Goal: Information Seeking & Learning: Learn about a topic

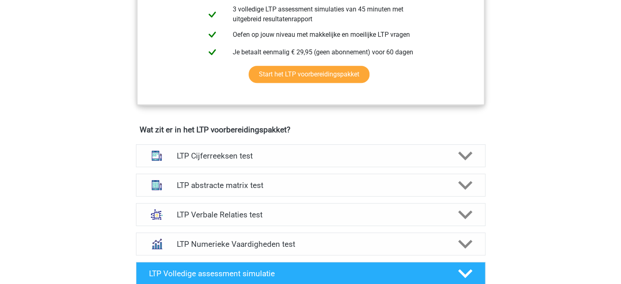
scroll to position [449, 0]
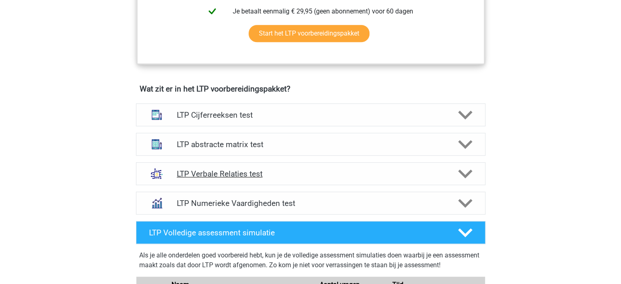
click at [232, 174] on h4 "LTP Verbale Relaties test" at bounding box center [311, 173] width 268 height 9
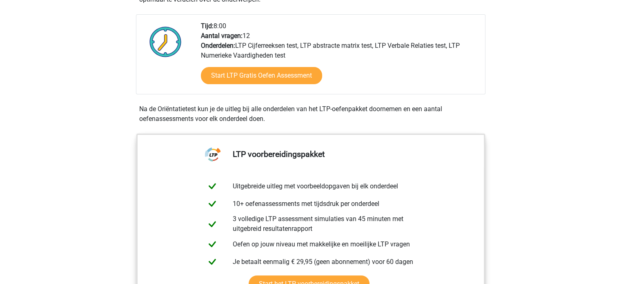
scroll to position [204, 0]
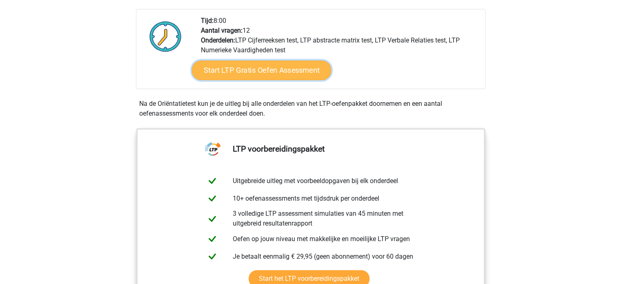
click at [286, 70] on link "Start LTP Gratis Oefen Assessment" at bounding box center [262, 70] width 140 height 20
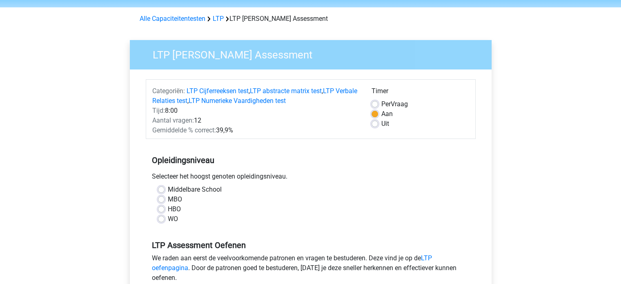
scroll to position [41, 0]
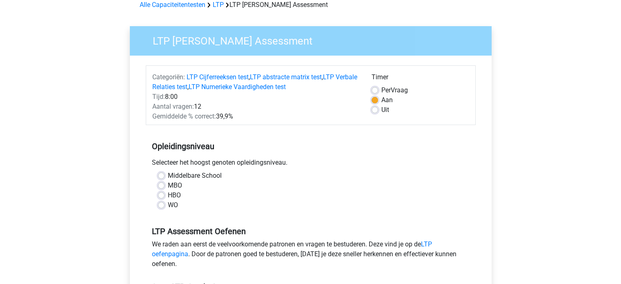
click at [168, 186] on label "MBO" at bounding box center [175, 186] width 14 height 10
click at [162, 186] on input "MBO" at bounding box center [161, 185] width 7 height 8
radio input "true"
click at [187, 88] on link "LTP Verbale Relaties test" at bounding box center [254, 82] width 205 height 18
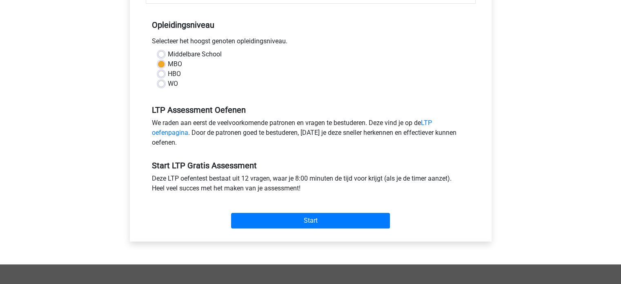
scroll to position [163, 0]
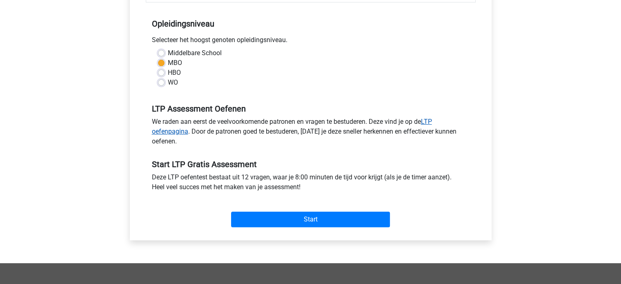
click at [432, 121] on link "LTP oefenpagina" at bounding box center [292, 127] width 280 height 18
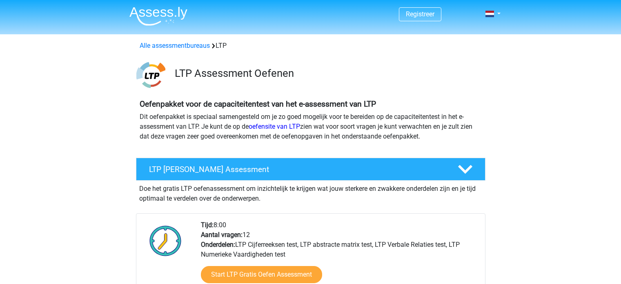
scroll to position [607, 0]
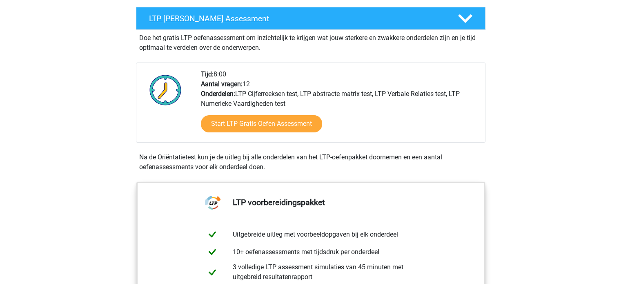
scroll to position [163, 0]
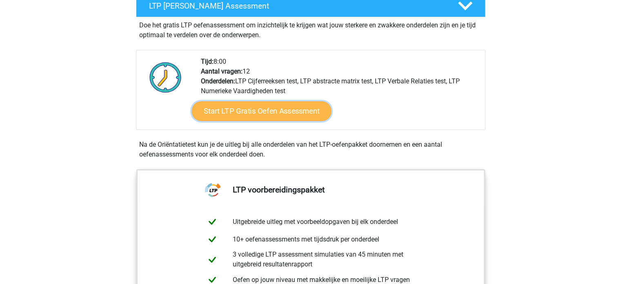
click at [298, 111] on link "Start LTP Gratis Oefen Assessment" at bounding box center [262, 111] width 140 height 20
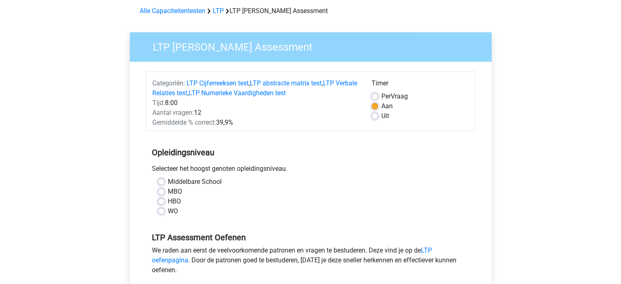
scroll to position [82, 0]
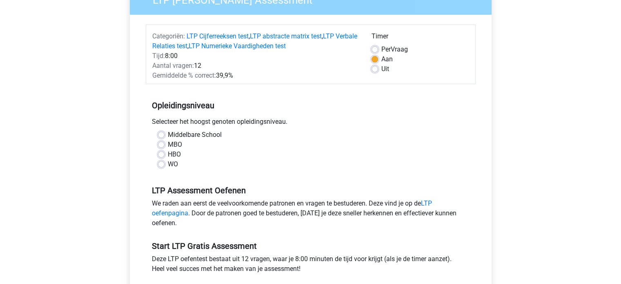
click at [168, 144] on label "MBO" at bounding box center [175, 145] width 14 height 10
click at [161, 144] on input "MBO" at bounding box center [161, 144] width 7 height 8
radio input "true"
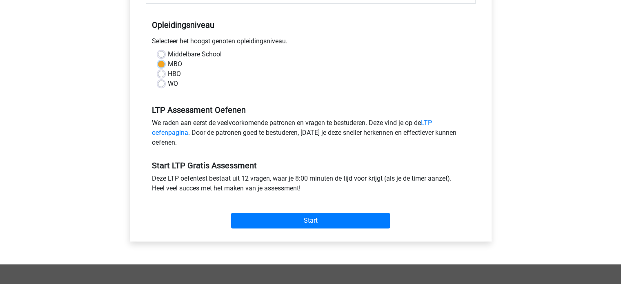
scroll to position [163, 0]
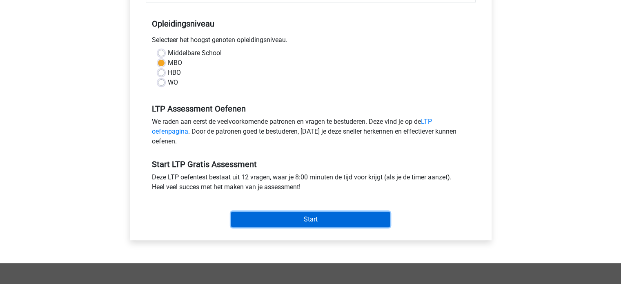
click at [322, 217] on input "Start" at bounding box center [310, 220] width 159 height 16
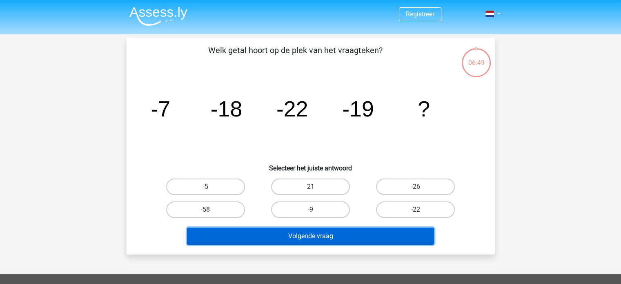
click at [348, 231] on button "Volgende vraag" at bounding box center [310, 236] width 247 height 17
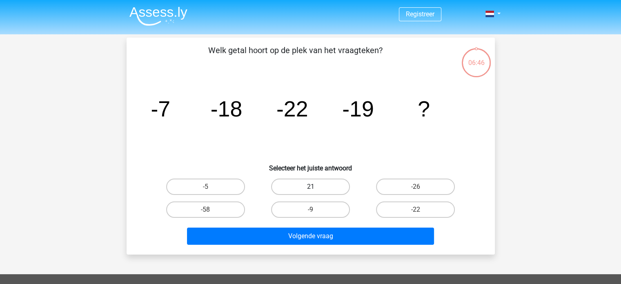
click at [315, 185] on label "21" at bounding box center [310, 187] width 79 height 16
click at [315, 187] on input "21" at bounding box center [313, 189] width 5 height 5
radio input "true"
click at [327, 211] on label "-9" at bounding box center [310, 209] width 79 height 16
click at [316, 211] on input "-9" at bounding box center [313, 212] width 5 height 5
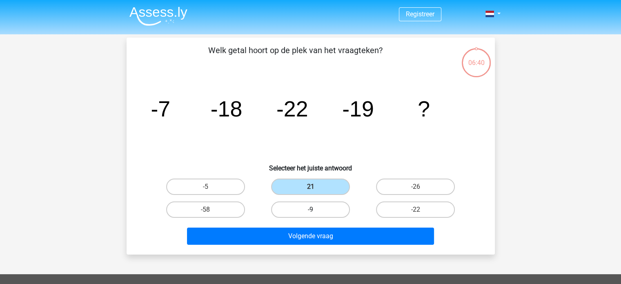
radio input "true"
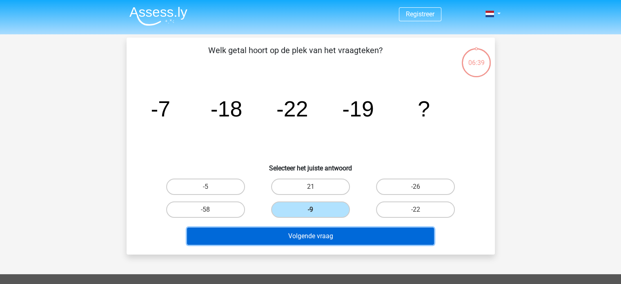
click at [343, 234] on button "Volgende vraag" at bounding box center [310, 236] width 247 height 17
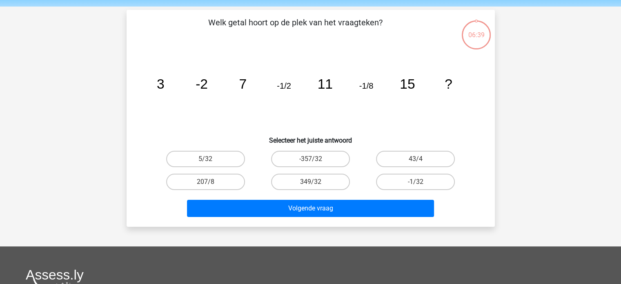
scroll to position [38, 0]
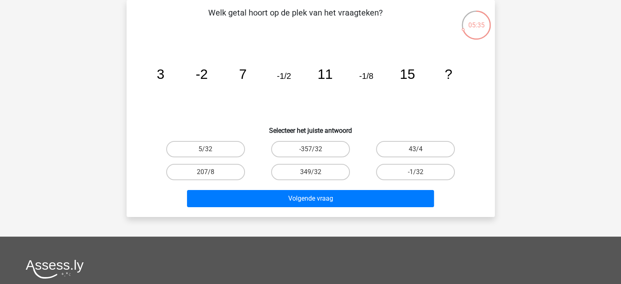
click at [417, 174] on input "-1/32" at bounding box center [418, 174] width 5 height 5
radio input "true"
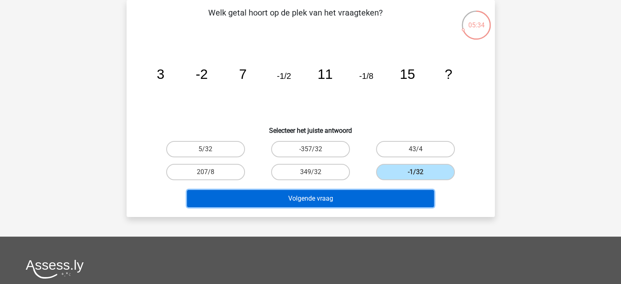
click at [373, 199] on button "Volgende vraag" at bounding box center [310, 198] width 247 height 17
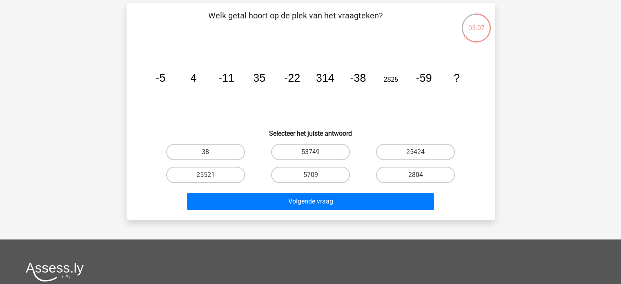
scroll to position [41, 0]
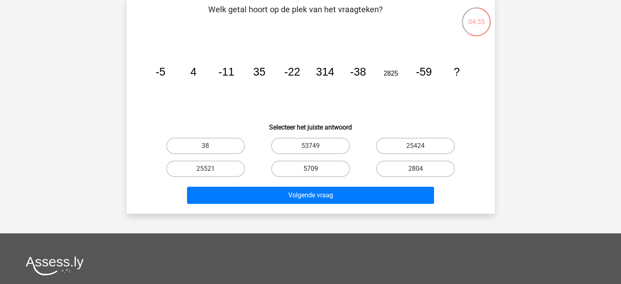
click at [316, 171] on label "5709" at bounding box center [310, 169] width 79 height 16
click at [316, 171] on input "5709" at bounding box center [313, 171] width 5 height 5
radio input "true"
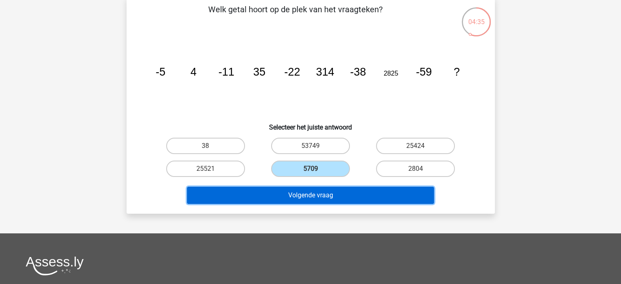
click at [348, 191] on button "Volgende vraag" at bounding box center [310, 195] width 247 height 17
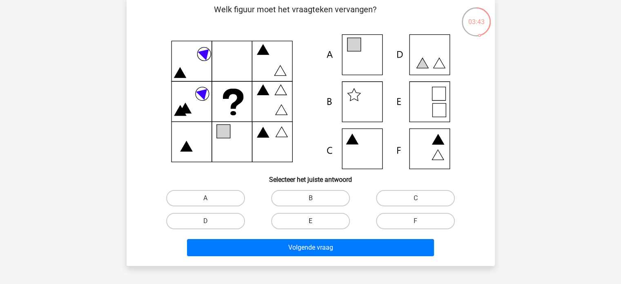
click at [336, 222] on label "E" at bounding box center [310, 221] width 79 height 16
click at [316, 222] on input "E" at bounding box center [313, 223] width 5 height 5
radio input "true"
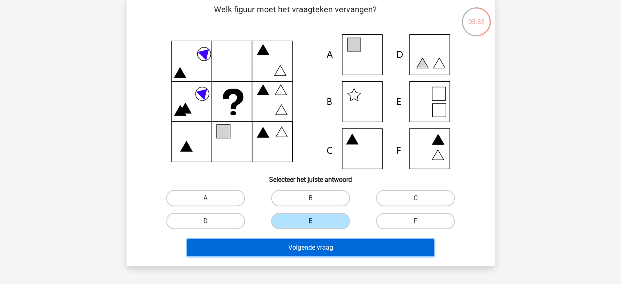
click at [345, 246] on button "Volgende vraag" at bounding box center [310, 247] width 247 height 17
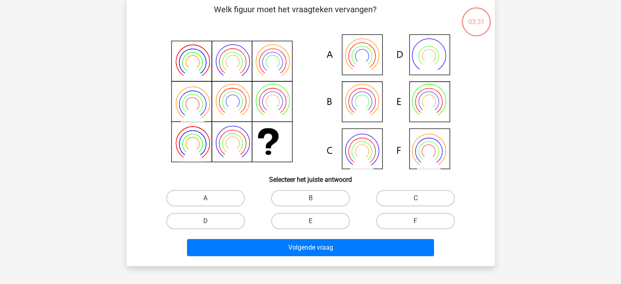
scroll to position [38, 0]
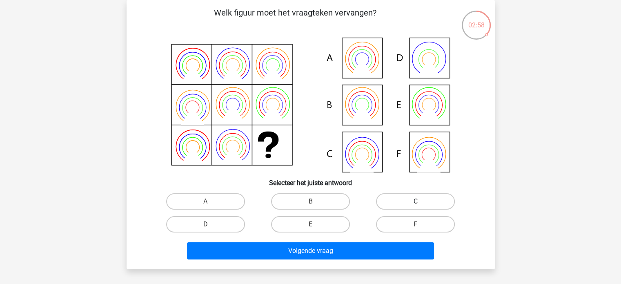
click at [404, 197] on label "C" at bounding box center [415, 201] width 79 height 16
click at [416, 201] on input "C" at bounding box center [418, 203] width 5 height 5
radio input "true"
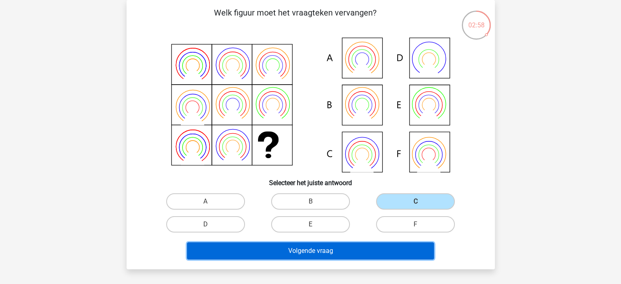
click at [386, 248] on button "Volgende vraag" at bounding box center [310, 250] width 247 height 17
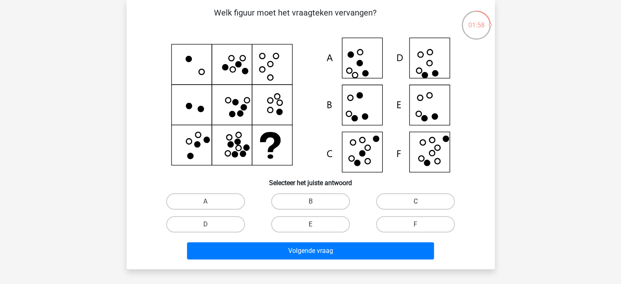
click at [405, 198] on label "C" at bounding box center [415, 201] width 79 height 16
click at [416, 201] on input "C" at bounding box center [418, 203] width 5 height 5
radio input "true"
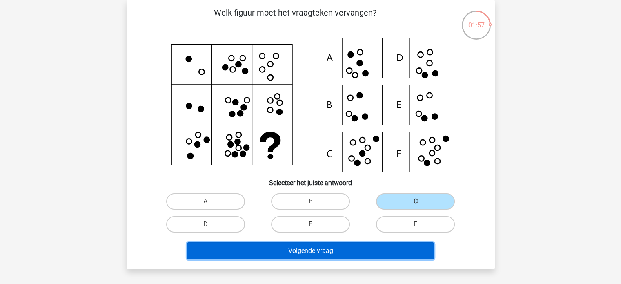
click at [392, 248] on button "Volgende vraag" at bounding box center [310, 250] width 247 height 17
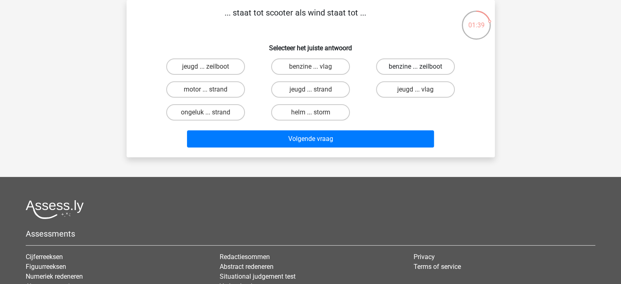
click at [425, 68] on label "benzine ... zeilboot" at bounding box center [415, 66] width 79 height 16
click at [421, 68] on input "benzine ... zeilboot" at bounding box center [418, 69] width 5 height 5
radio input "true"
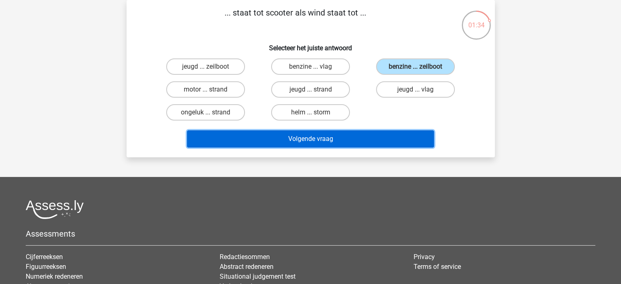
click at [380, 135] on button "Volgende vraag" at bounding box center [310, 138] width 247 height 17
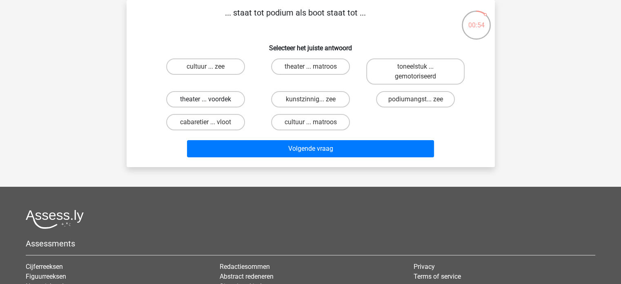
click at [234, 100] on label "theater ... voordek" at bounding box center [205, 99] width 79 height 16
click at [211, 100] on input "theater ... voordek" at bounding box center [208, 101] width 5 height 5
radio input "true"
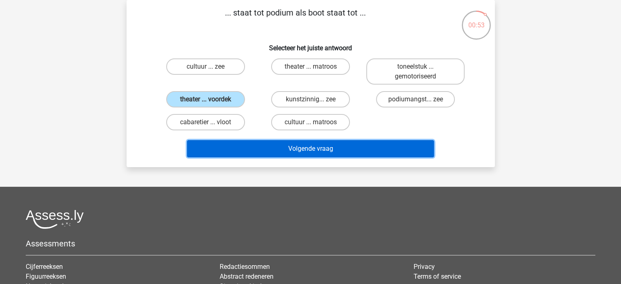
click at [314, 150] on button "Volgende vraag" at bounding box center [310, 148] width 247 height 17
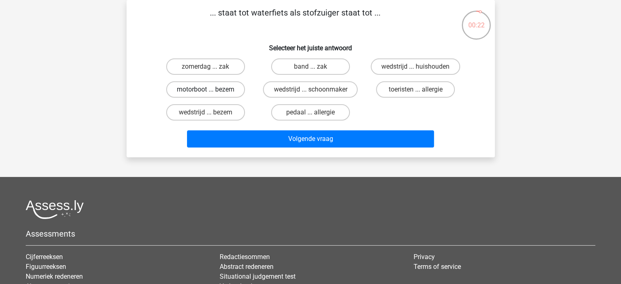
click at [232, 88] on label "motorboot ... bezem" at bounding box center [205, 89] width 79 height 16
click at [211, 89] on input "motorboot ... bezem" at bounding box center [208, 91] width 5 height 5
radio input "true"
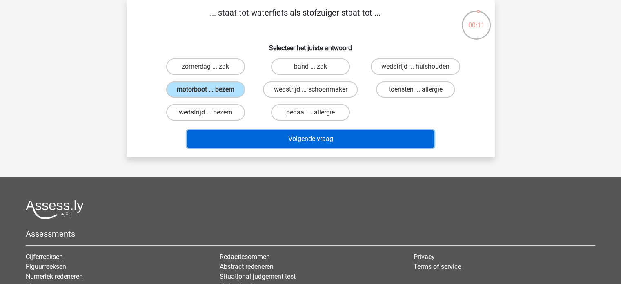
click at [321, 142] on button "Volgende vraag" at bounding box center [310, 138] width 247 height 17
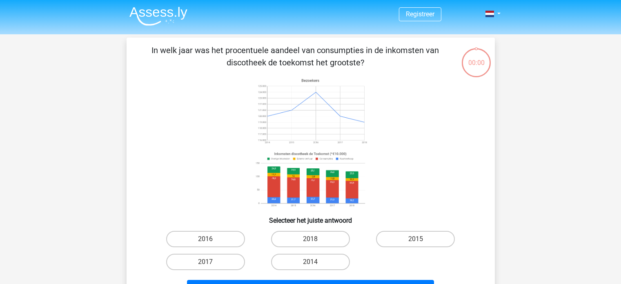
scroll to position [38, 0]
